Goal: Information Seeking & Learning: Learn about a topic

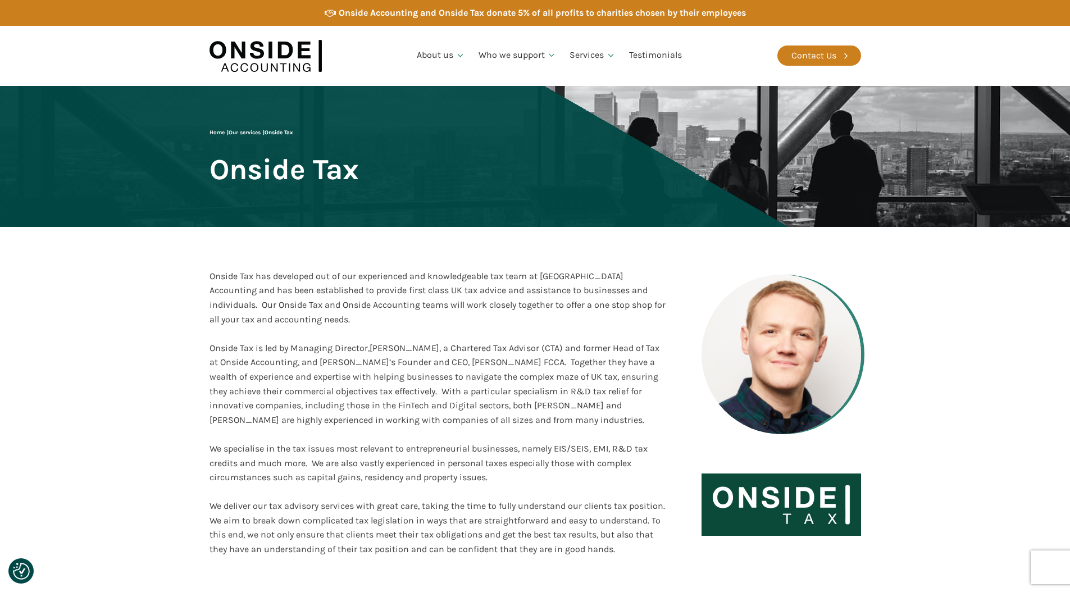
drag, startPoint x: 863, startPoint y: 338, endPoint x: 968, endPoint y: 344, distance: 105.2
click at [968, 344] on section "Onside Tax has developed out of our experienced and knowledgeable tax team at […" at bounding box center [535, 413] width 1070 height 373
click at [285, 54] on img at bounding box center [266, 55] width 112 height 43
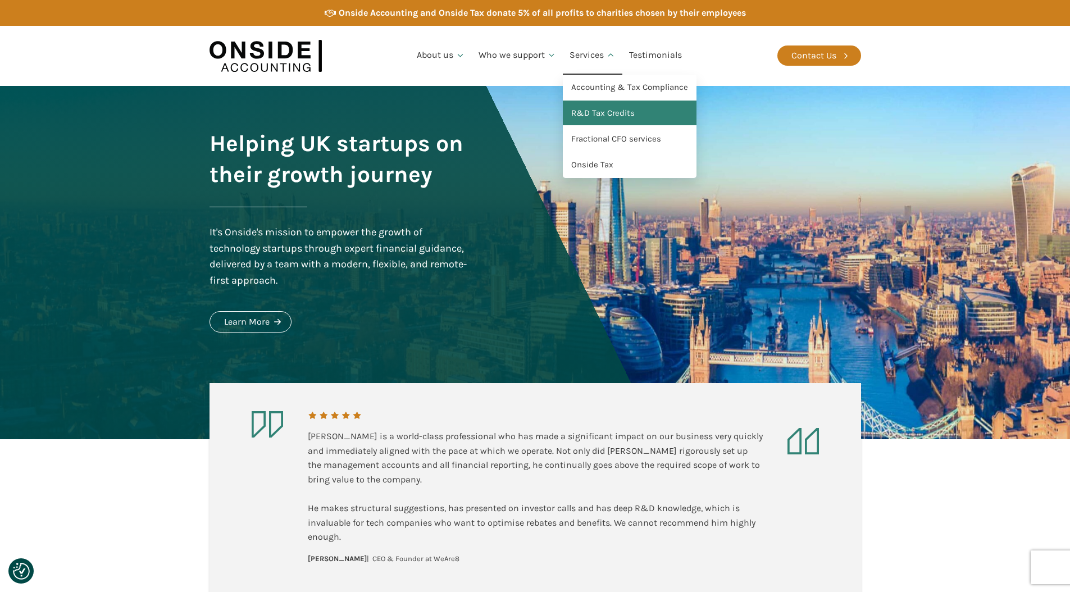
click at [585, 116] on link "R&D Tax Credits" at bounding box center [630, 114] width 134 height 26
